Goal: Task Accomplishment & Management: Complete application form

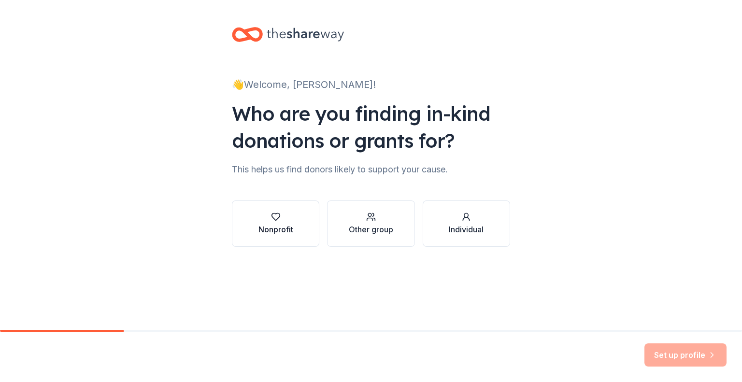
click at [295, 219] on button "Nonprofit" at bounding box center [275, 223] width 87 height 46
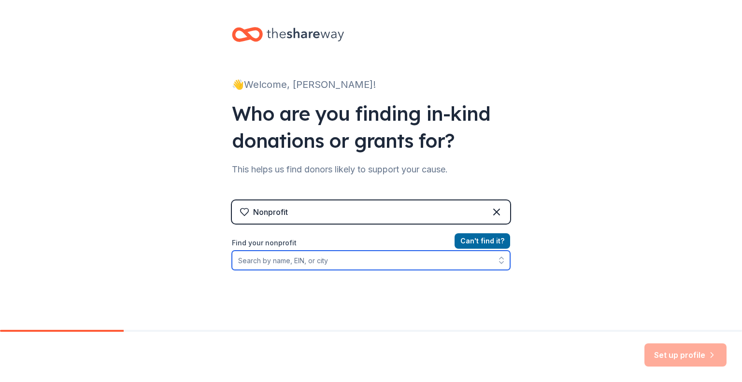
click at [378, 262] on input "Find your nonprofit" at bounding box center [371, 260] width 278 height 19
type input "o"
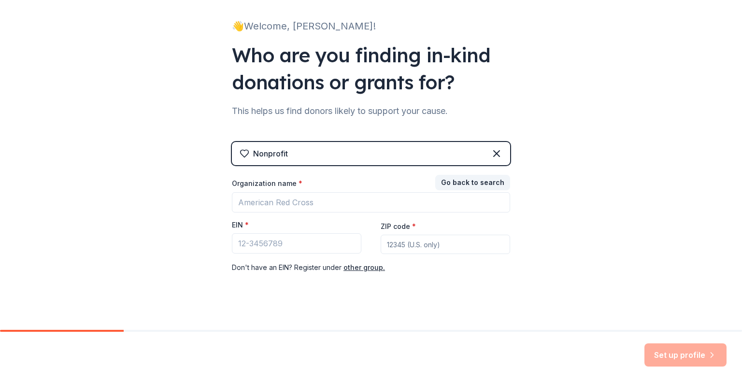
scroll to position [68, 0]
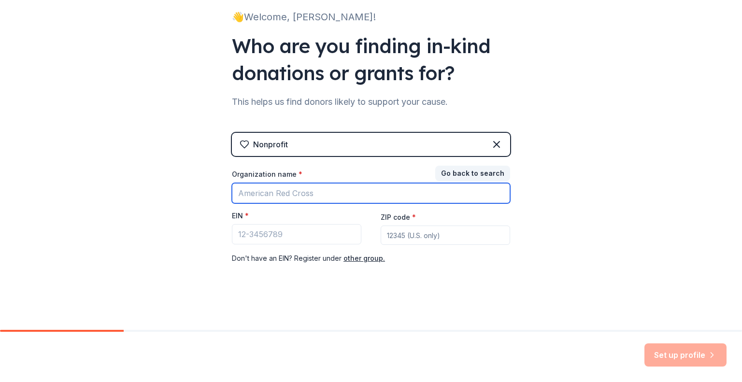
click at [391, 196] on input "Organization name *" at bounding box center [371, 193] width 278 height 20
type input "[PERSON_NAME] Education Foundation"
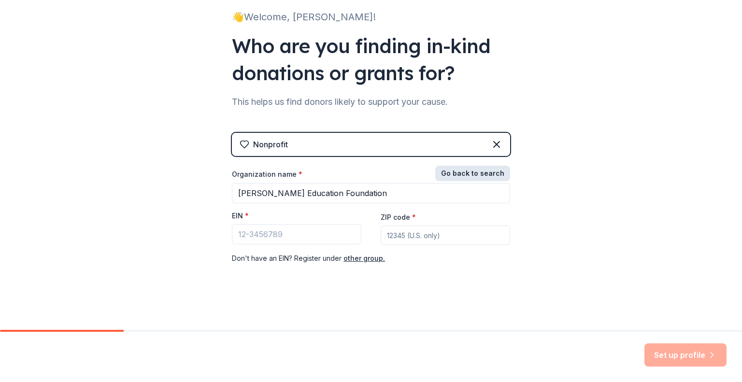
click at [466, 170] on button "Go back to search" at bounding box center [472, 173] width 75 height 15
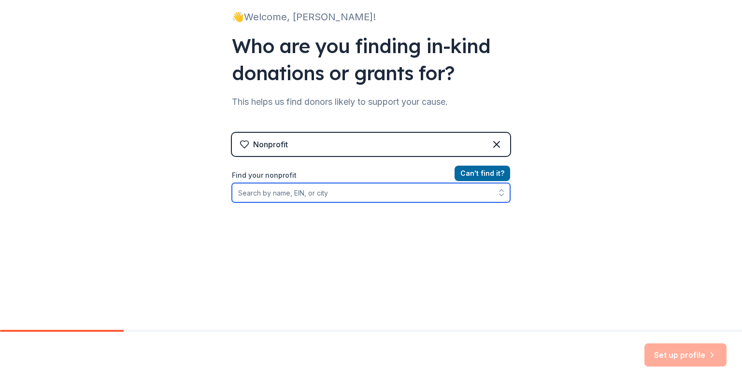
click at [352, 197] on input "Find your nonprofit" at bounding box center [371, 192] width 278 height 19
type input "Poth"
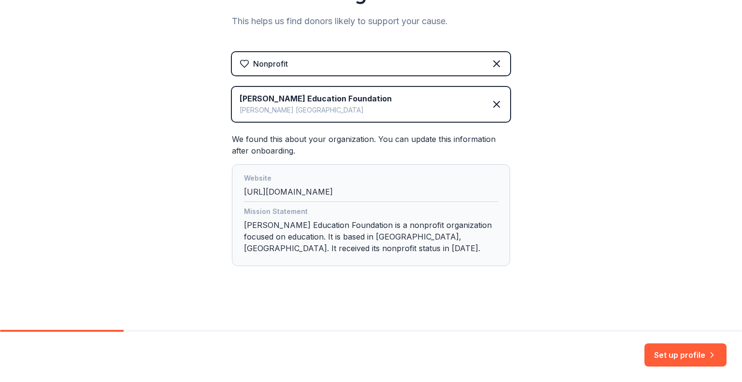
scroll to position [150, 0]
click at [664, 349] on button "Set up profile" at bounding box center [685, 354] width 82 height 23
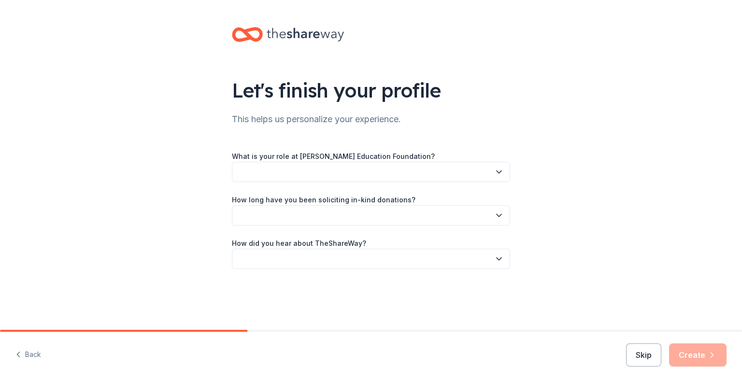
click at [355, 171] on button "button" at bounding box center [371, 172] width 278 height 20
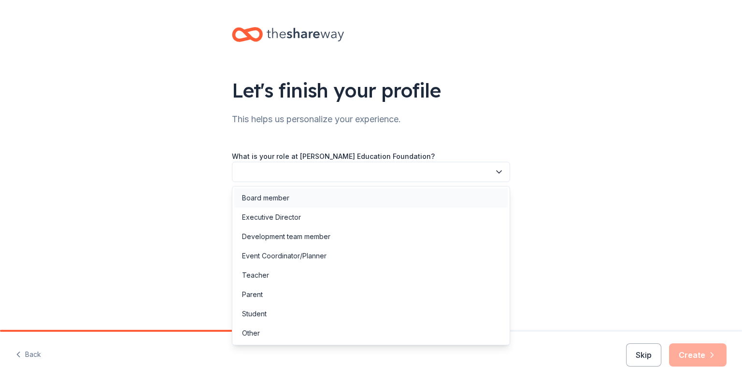
click at [290, 199] on div "Board member" at bounding box center [370, 197] width 273 height 19
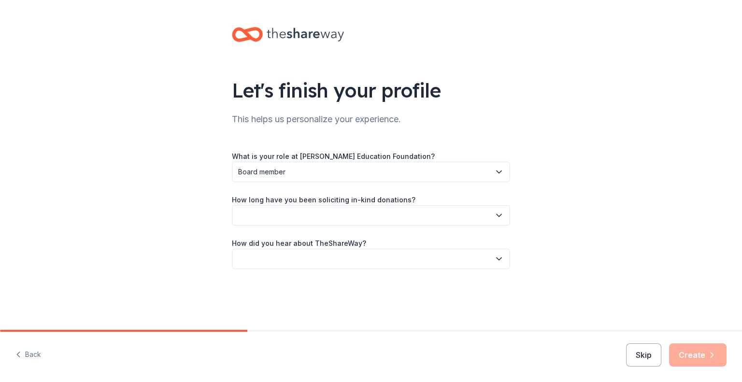
click at [355, 168] on span "Board member" at bounding box center [364, 172] width 252 height 12
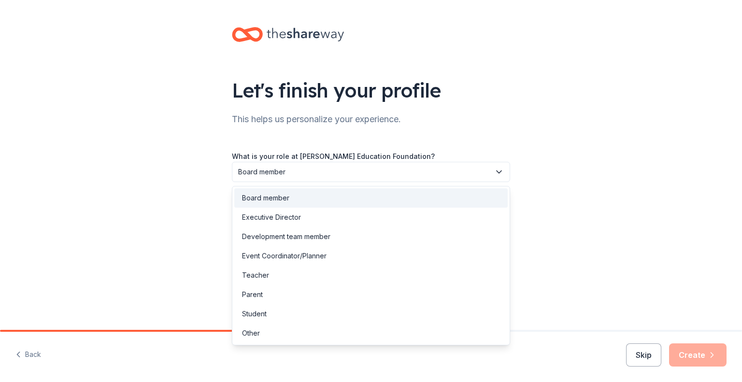
click at [295, 196] on div "Board member" at bounding box center [370, 197] width 273 height 19
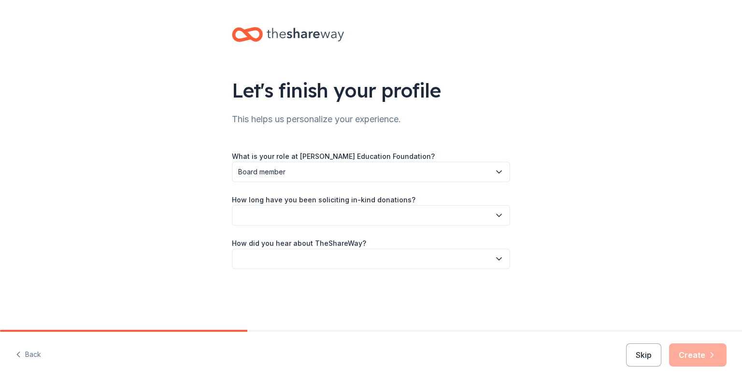
click at [333, 219] on button "button" at bounding box center [371, 215] width 278 height 20
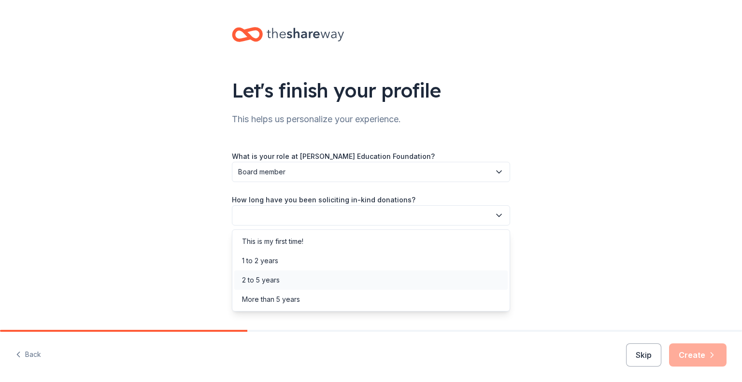
click at [296, 281] on div "2 to 5 years" at bounding box center [370, 279] width 273 height 19
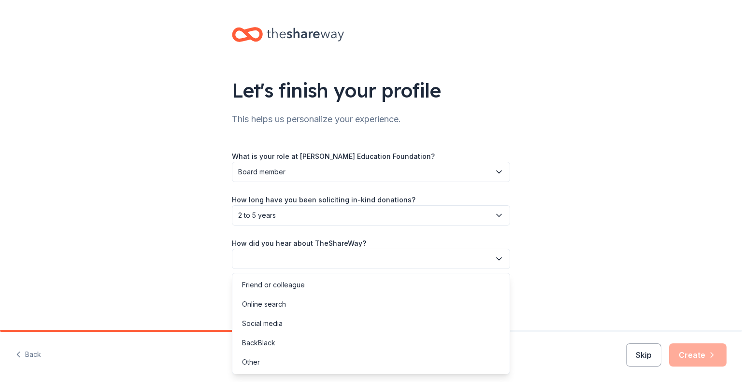
click at [324, 263] on button "button" at bounding box center [371, 259] width 278 height 20
click at [264, 359] on div "Other" at bounding box center [370, 362] width 273 height 19
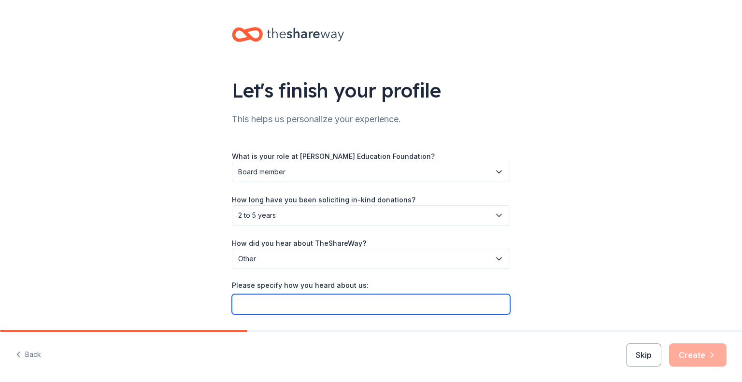
click at [303, 307] on input "Please specify how you heard about us:" at bounding box center [371, 304] width 278 height 20
type input "Through the Academy donation request website"
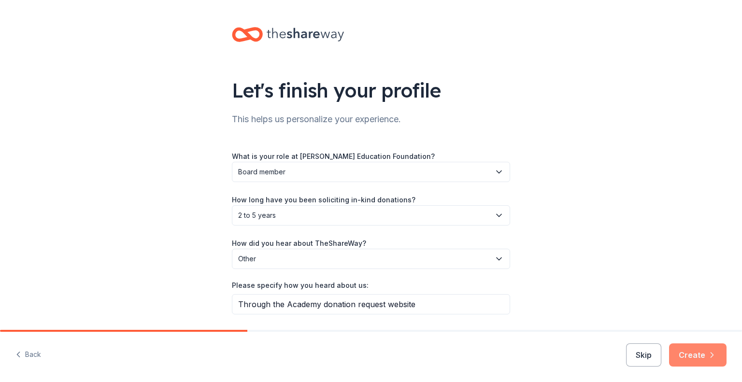
click at [707, 353] on icon "button" at bounding box center [712, 355] width 10 height 10
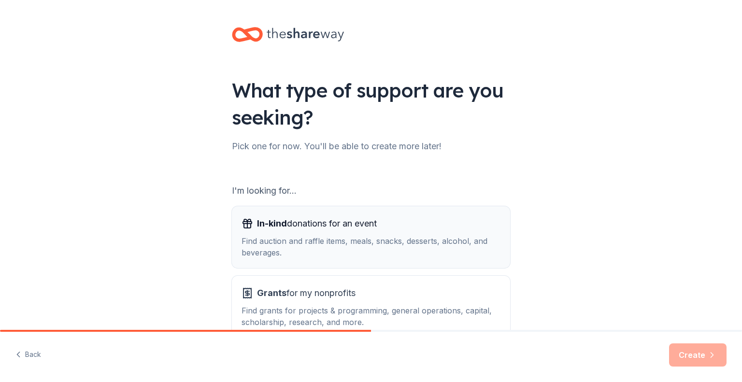
click at [402, 218] on div "In-kind donations for an event" at bounding box center [370, 223] width 259 height 15
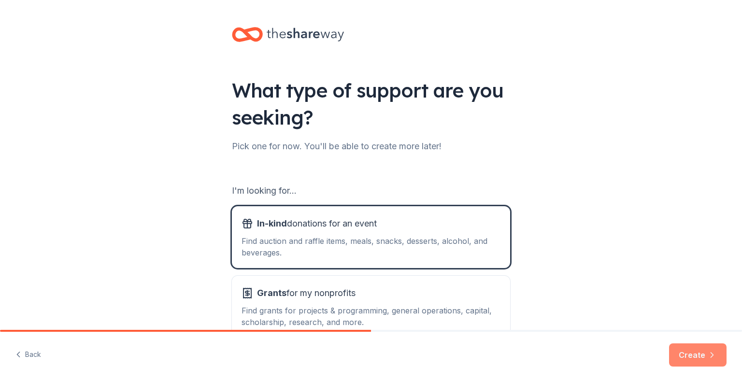
click at [692, 349] on button "Create" at bounding box center [697, 354] width 57 height 23
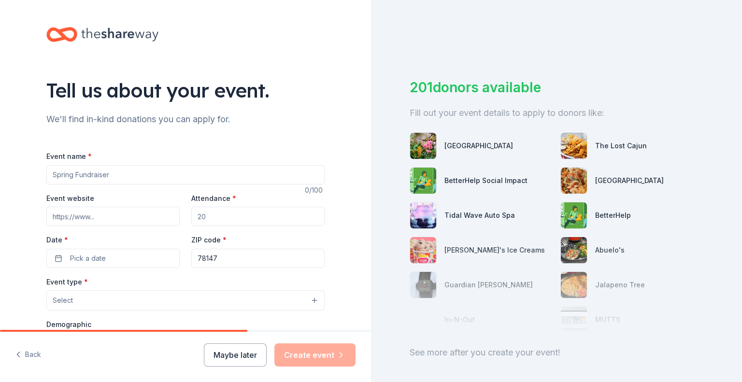
click at [100, 172] on input "Event name *" at bounding box center [185, 174] width 278 height 19
type input "2025 Sail Away Gala"
paste input "https://www.potheducationfoundation.us/"
type input "https://www.potheducationfoundation.us/"
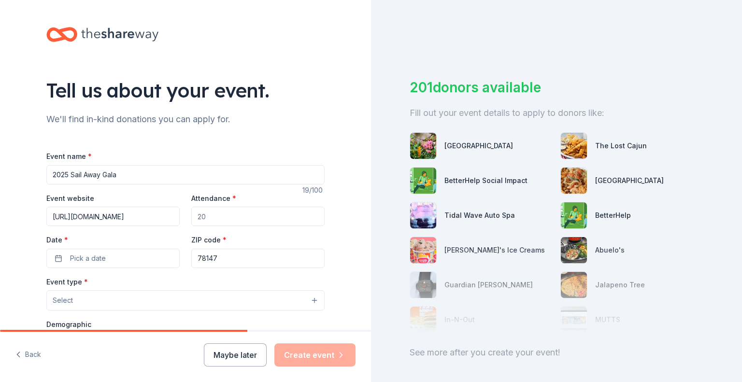
click at [221, 216] on input "Attendance *" at bounding box center [257, 216] width 133 height 19
type input "300"
click at [151, 256] on button "Pick a date" at bounding box center [112, 258] width 133 height 19
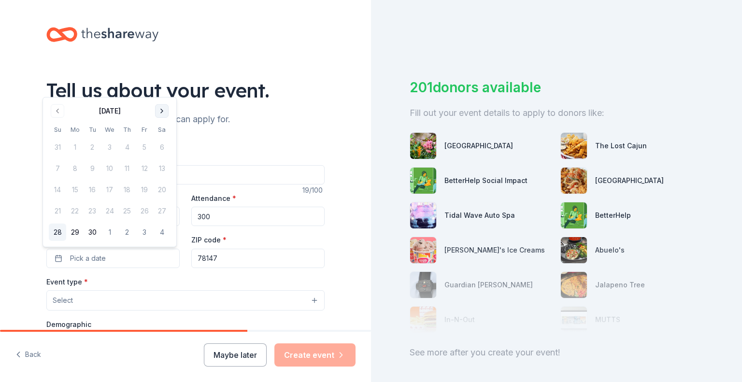
click at [164, 111] on button "Go to next month" at bounding box center [162, 111] width 14 height 14
click at [160, 113] on button "Go to next month" at bounding box center [162, 111] width 14 height 14
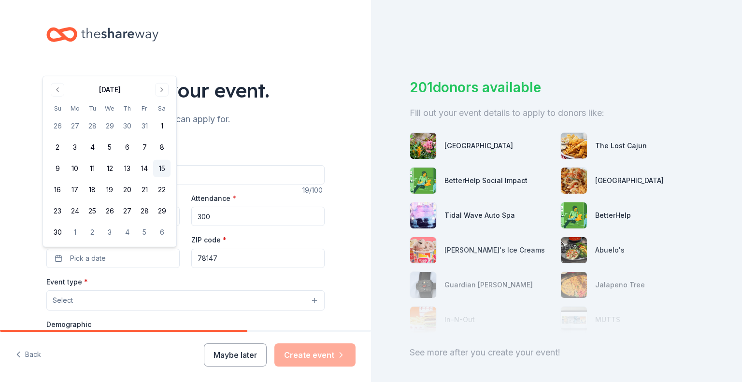
click at [161, 169] on button "15" at bounding box center [161, 168] width 17 height 17
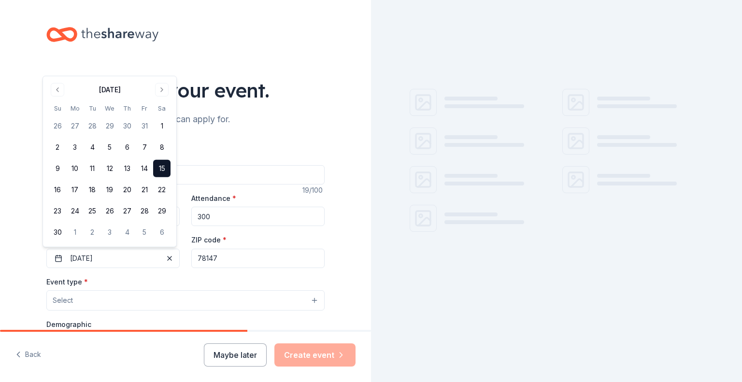
click at [141, 301] on button "Select" at bounding box center [185, 300] width 278 height 20
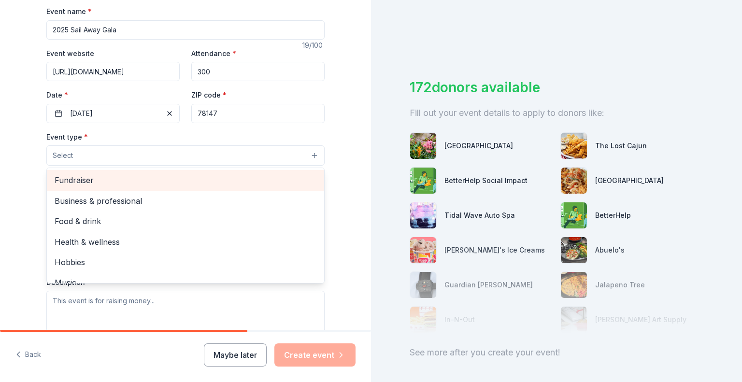
click at [147, 182] on span "Fundraiser" at bounding box center [186, 180] width 262 height 13
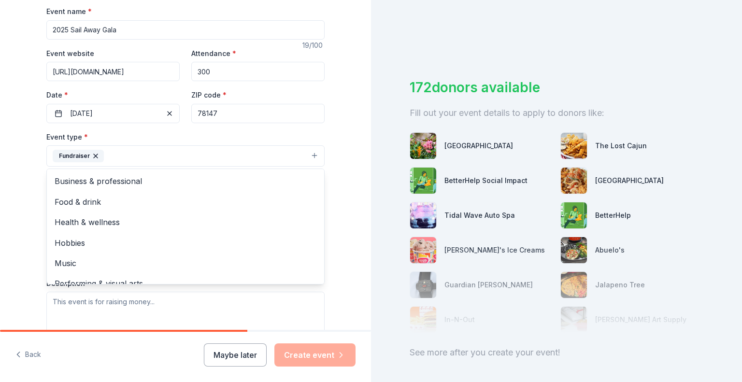
click at [339, 206] on div "Tell us about your event. We'll find in-kind donations you can apply for. Event…" at bounding box center [185, 177] width 371 height 644
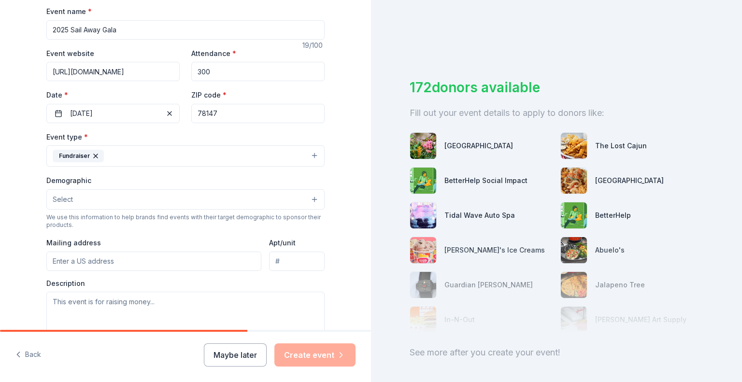
click at [168, 199] on button "Select" at bounding box center [185, 199] width 278 height 20
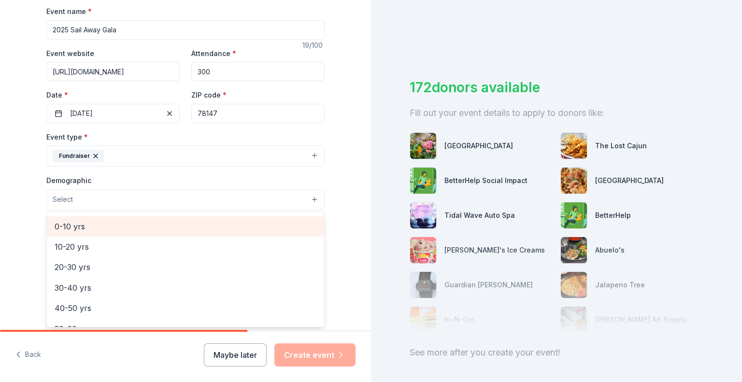
scroll to position [97, 0]
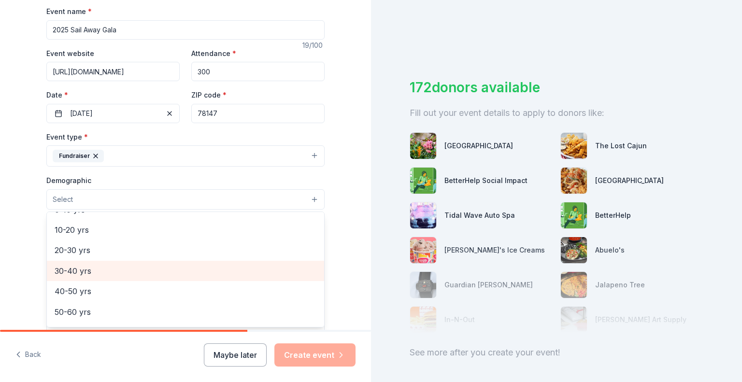
click at [174, 272] on span "30-40 yrs" at bounding box center [186, 271] width 262 height 13
click at [162, 275] on span "40-50 yrs" at bounding box center [186, 272] width 262 height 13
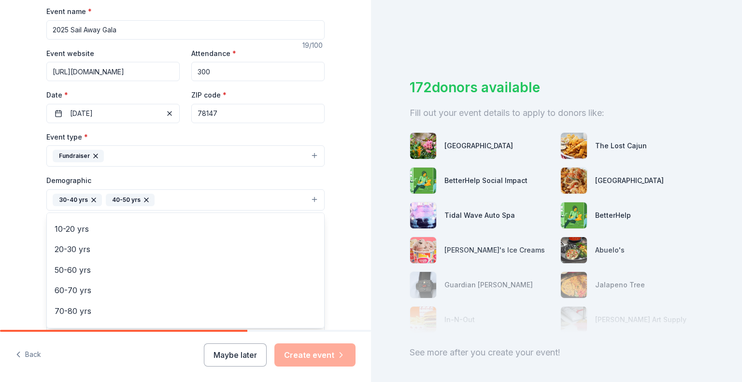
scroll to position [114, 0]
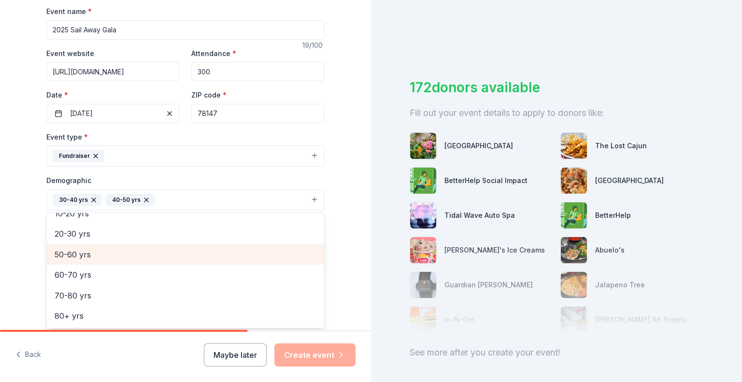
click at [152, 258] on span "50-60 yrs" at bounding box center [186, 254] width 262 height 13
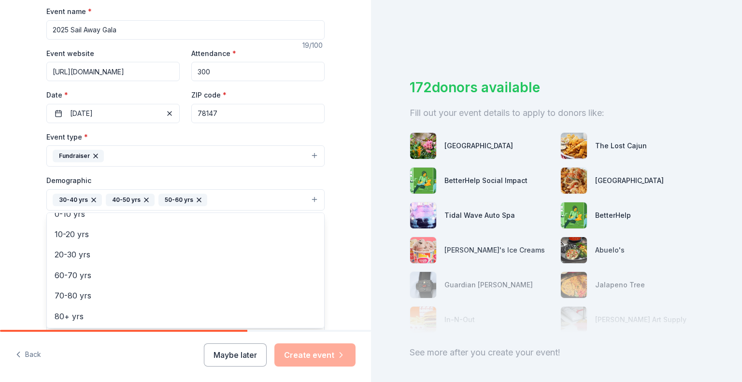
click at [343, 247] on div "Tell us about your event. We'll find in-kind donations you can apply for. Event…" at bounding box center [185, 177] width 371 height 645
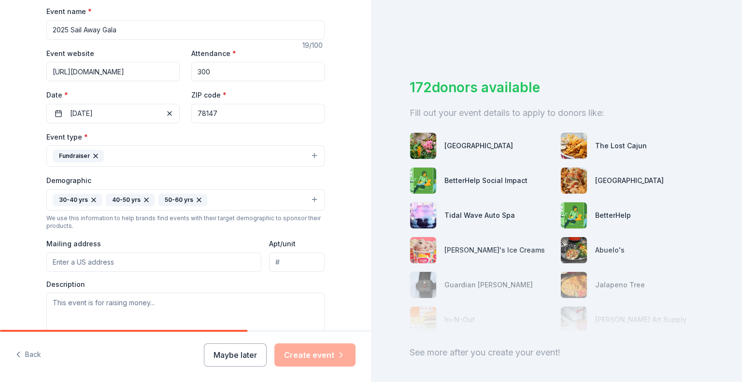
click at [209, 261] on input "Mailing address" at bounding box center [153, 262] width 215 height 19
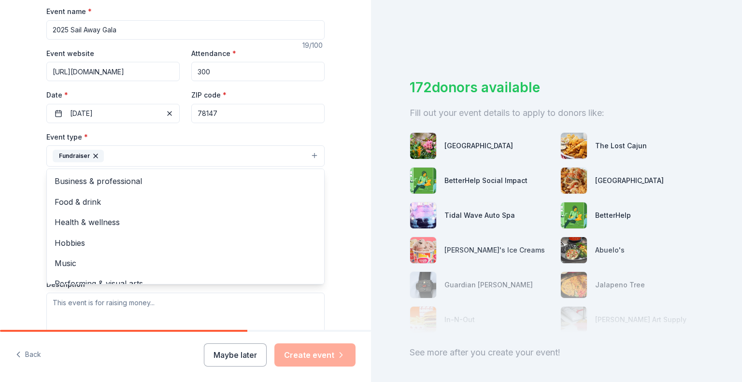
click at [220, 153] on button "Fundraiser" at bounding box center [185, 155] width 278 height 21
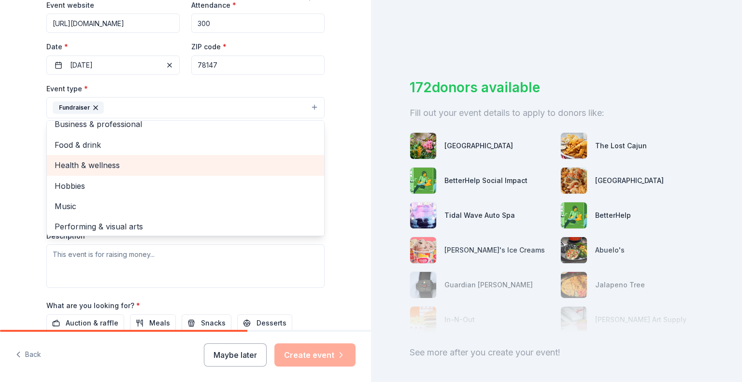
scroll to position [12, 0]
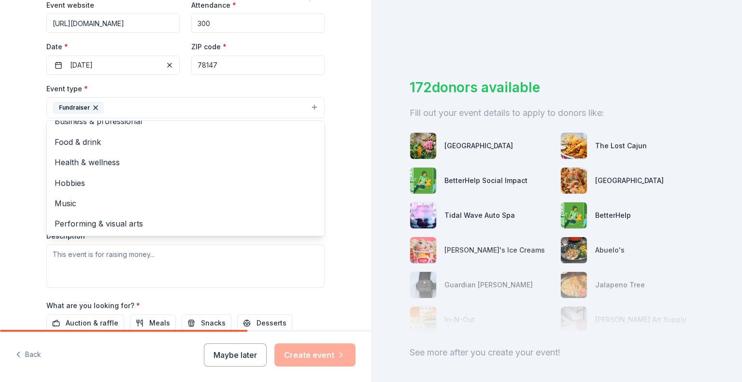
click at [345, 150] on div "Tell us about your event. We'll find in-kind donations you can apply for. Event…" at bounding box center [185, 129] width 371 height 645
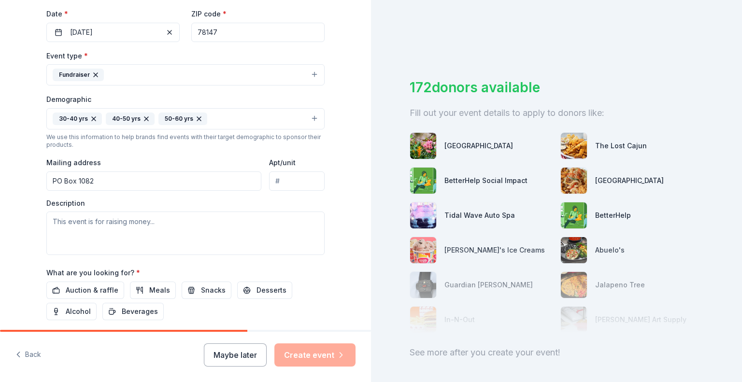
scroll to position [241, 0]
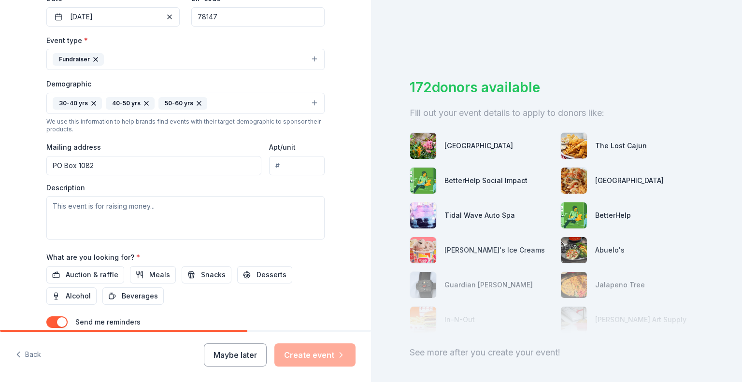
click at [178, 166] on input "PO Box 1082" at bounding box center [153, 165] width 215 height 19
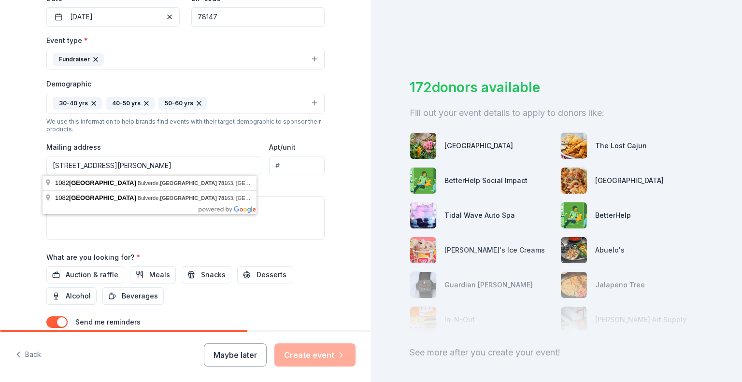
type input "PO Box 1082, Poth, TX 78147"
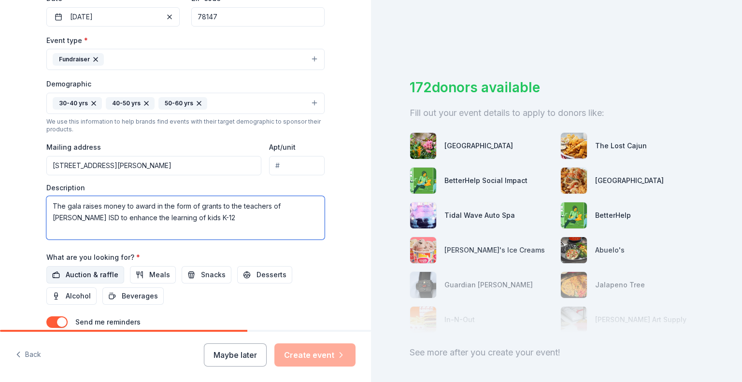
type textarea "The gala raises money to award in the form of grants to the teachers of [PERSON…"
click at [95, 272] on span "Auction & raffle" at bounding box center [92, 275] width 53 height 12
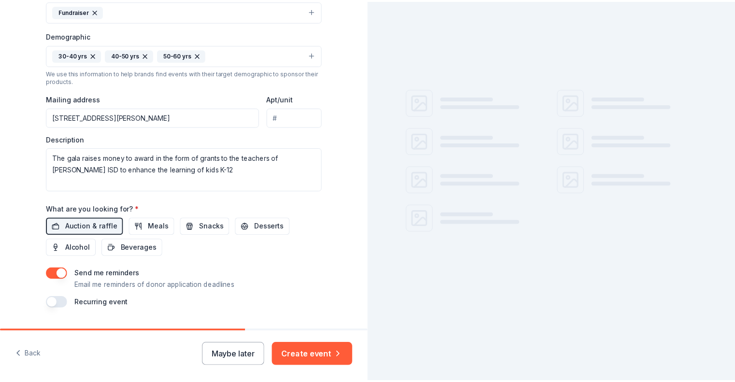
scroll to position [314, 0]
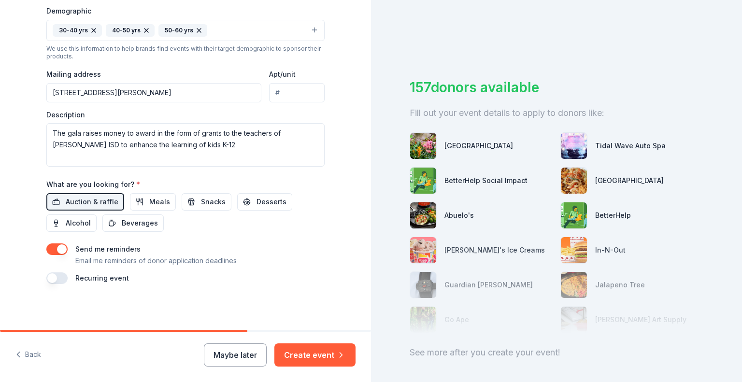
click at [52, 248] on button "button" at bounding box center [56, 249] width 21 height 12
click at [308, 355] on button "Create event" at bounding box center [314, 354] width 81 height 23
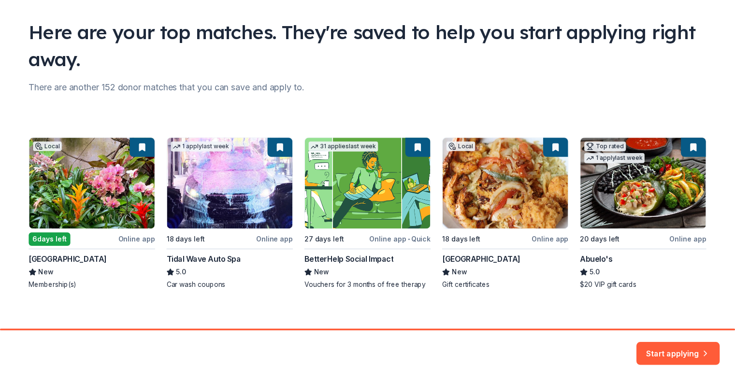
scroll to position [66, 0]
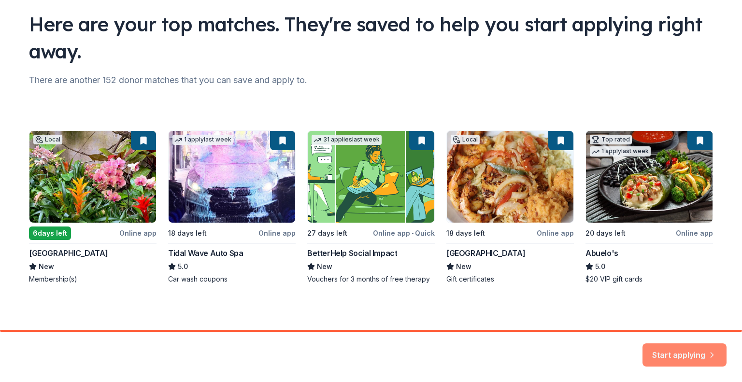
click at [678, 349] on button "Start applying" at bounding box center [684, 349] width 84 height 23
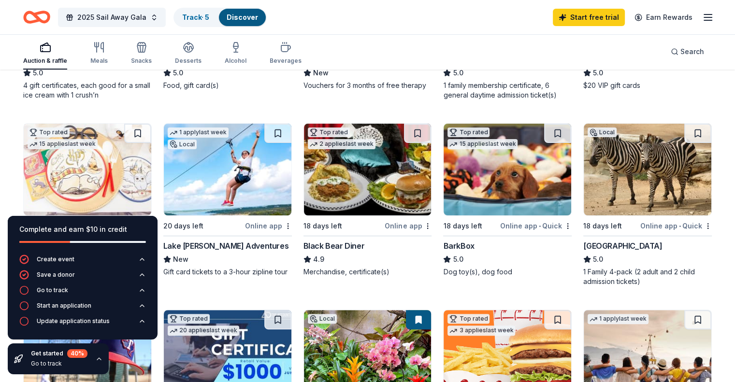
scroll to position [241, 0]
click at [650, 224] on div "Online app • Quick" at bounding box center [675, 225] width 71 height 12
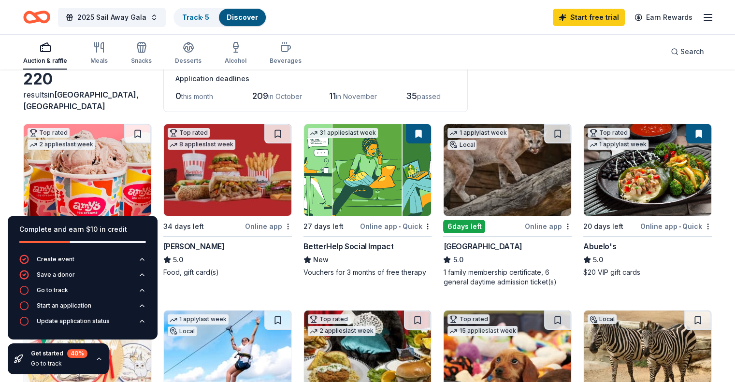
scroll to position [0, 0]
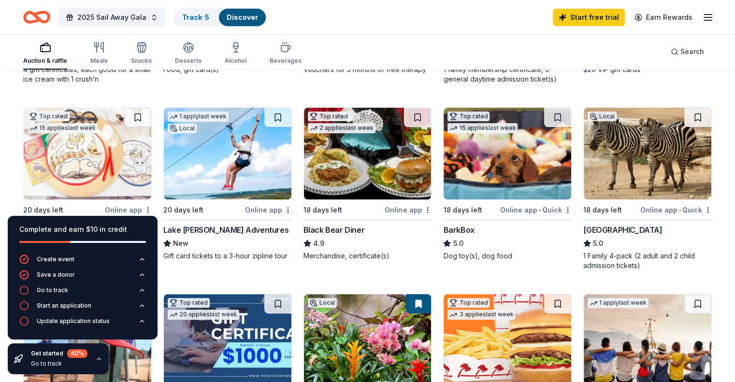
scroll to position [241, 0]
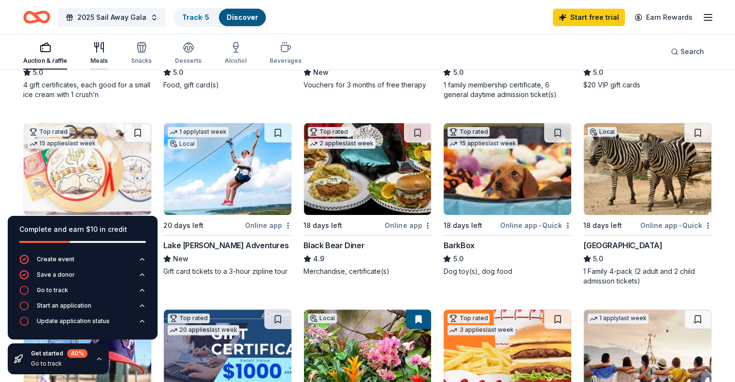
click at [105, 52] on icon "button" at bounding box center [99, 48] width 12 height 12
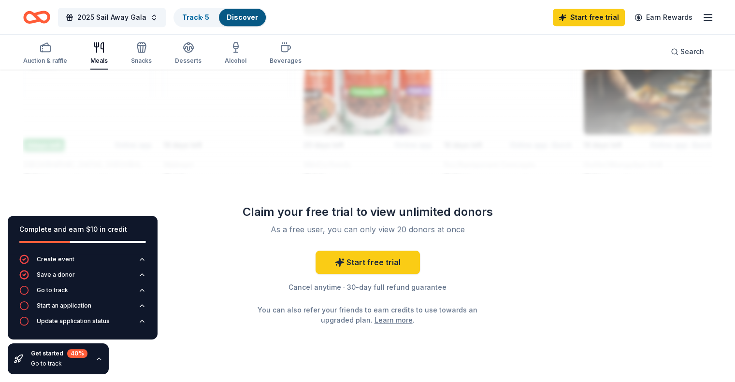
scroll to position [918, 0]
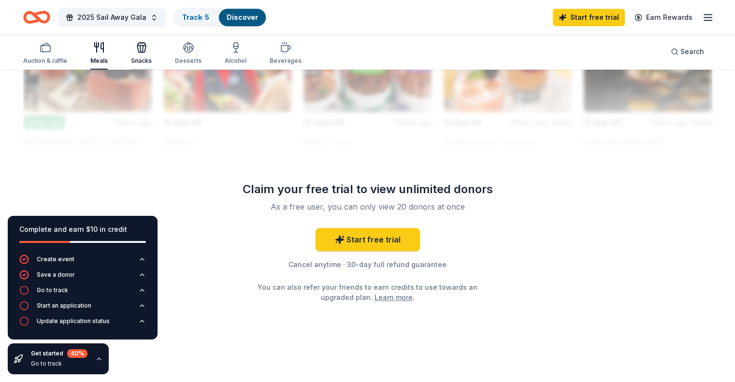
click at [147, 48] on icon "button" at bounding box center [142, 48] width 12 height 12
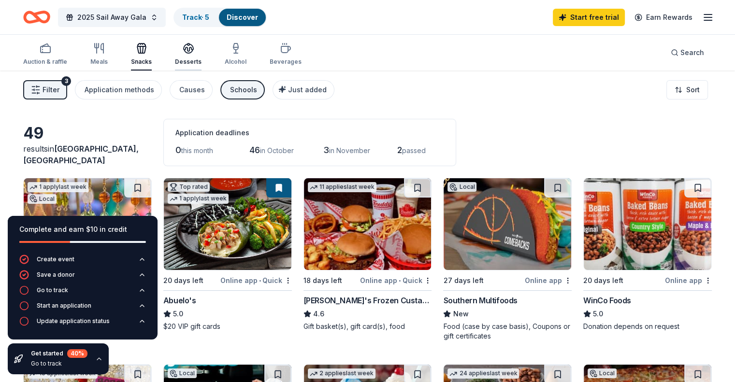
click at [193, 49] on icon "button" at bounding box center [189, 47] width 10 height 7
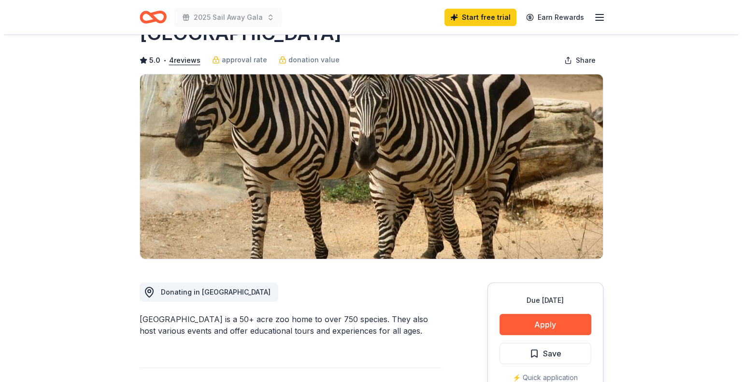
scroll to position [48, 0]
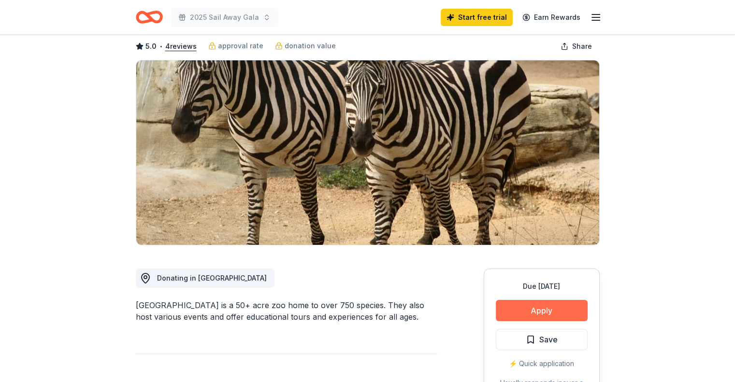
click at [540, 308] on button "Apply" at bounding box center [542, 310] width 92 height 21
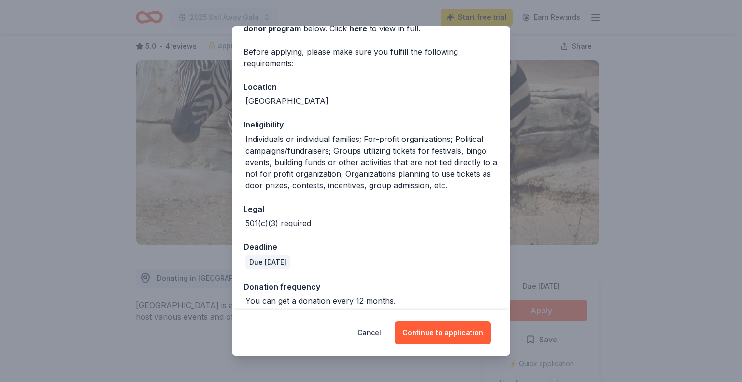
scroll to position [70, 0]
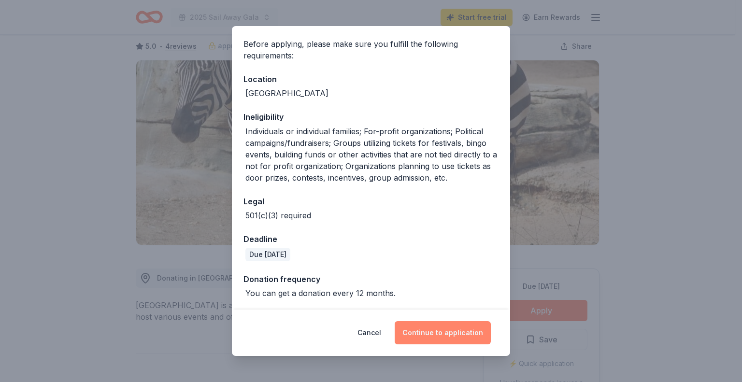
click at [441, 332] on button "Continue to application" at bounding box center [443, 332] width 96 height 23
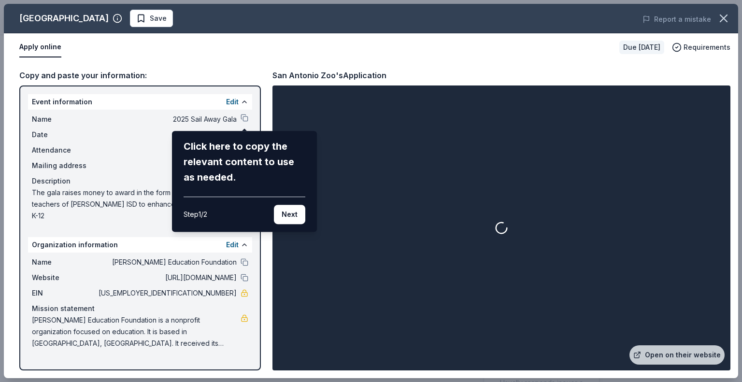
click at [243, 115] on div "San Antonio Zoo Save Report a mistake Apply online Due [DATE] Requirements Copy…" at bounding box center [371, 191] width 734 height 374
click at [289, 214] on button "Next" at bounding box center [289, 214] width 31 height 19
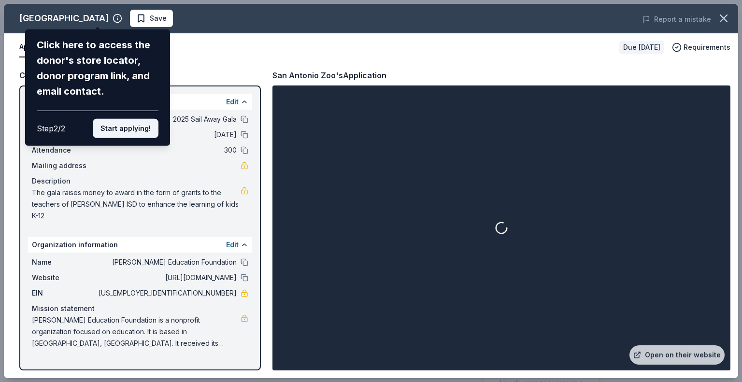
click at [141, 132] on button "Start applying!" at bounding box center [126, 128] width 66 height 19
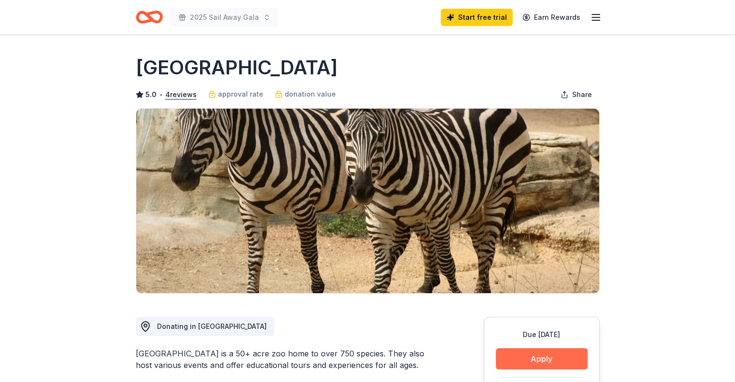
click at [547, 355] on button "Apply" at bounding box center [542, 358] width 92 height 21
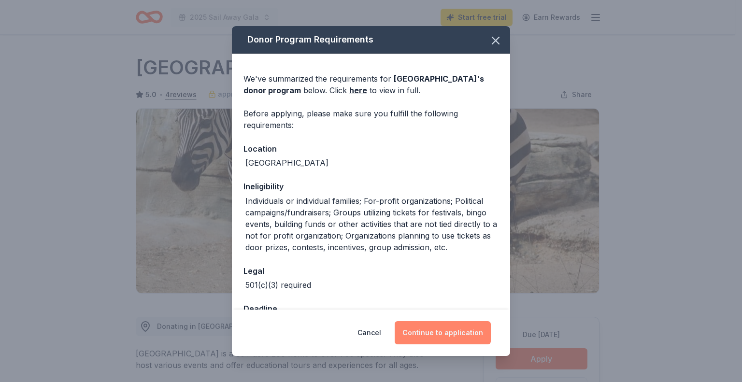
click at [454, 332] on button "Continue to application" at bounding box center [443, 332] width 96 height 23
